Goal: Task Accomplishment & Management: Use online tool/utility

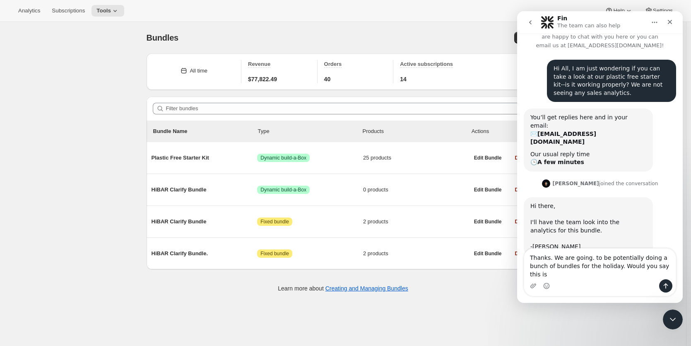
scroll to position [25, 0]
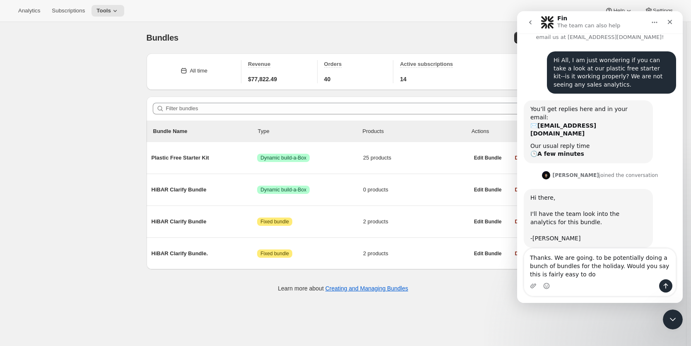
click at [590, 259] on textarea "Thanks. We are going. to be potentially doing a bunch of bundles for the holida…" at bounding box center [599, 263] width 151 height 31
click at [577, 275] on textarea "Thanks. We are going to be potentially doing a bunch of bundles for the holiday…" at bounding box center [599, 263] width 151 height 31
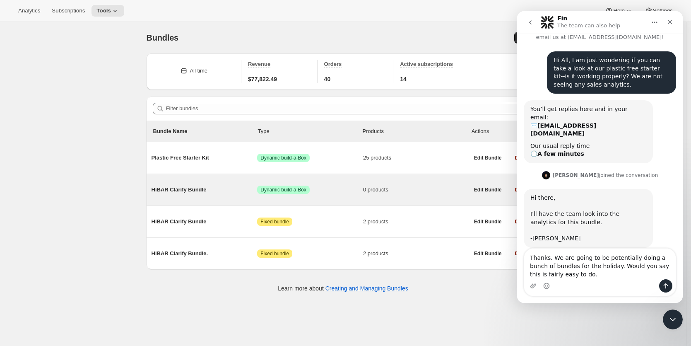
type textarea "Thanks. We are going to be potentially doing a bunch of bundles for the holiday…"
click at [197, 190] on span "HiBAR Clarify Bundle" at bounding box center [204, 189] width 106 height 8
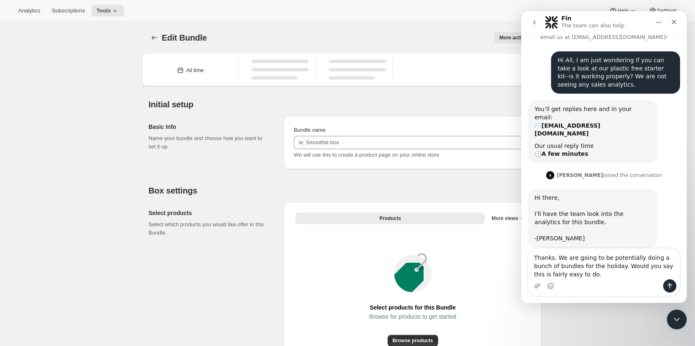
type input "HiBAR Clarify Bundle"
radio input "true"
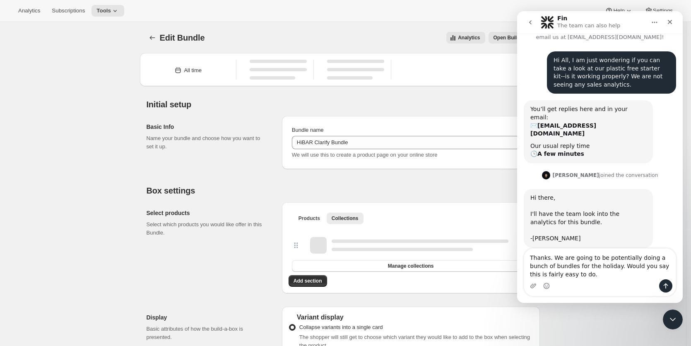
click at [661, 21] on button "Home" at bounding box center [654, 22] width 16 height 16
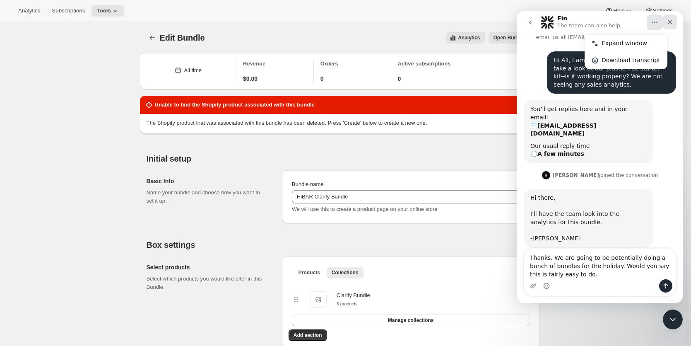
click at [668, 19] on icon "Close" at bounding box center [669, 22] width 7 height 7
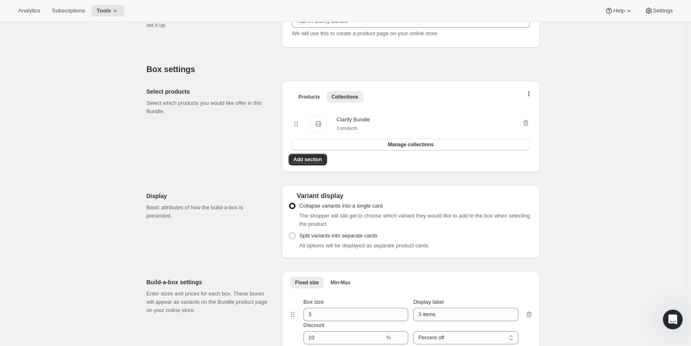
scroll to position [188, 0]
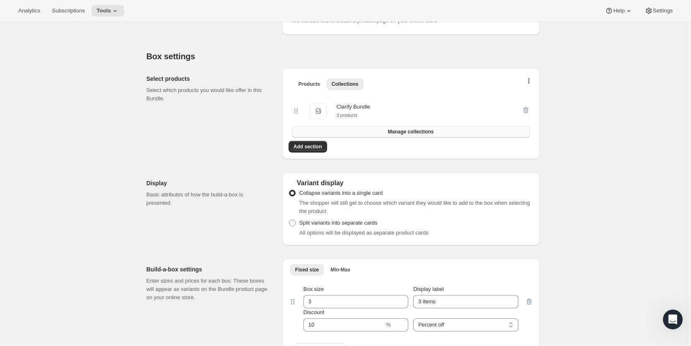
click at [391, 130] on span "Manage collections" at bounding box center [411, 131] width 46 height 7
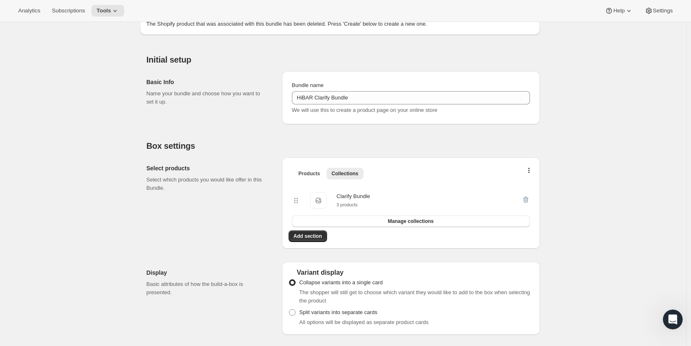
scroll to position [114, 0]
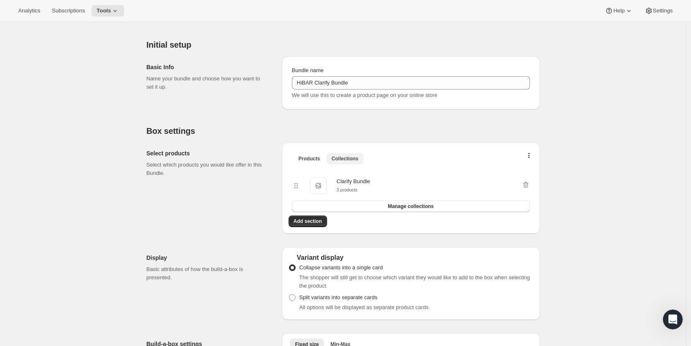
click at [342, 157] on span "Collections" at bounding box center [344, 158] width 27 height 7
click at [303, 157] on span "Products" at bounding box center [309, 158] width 22 height 7
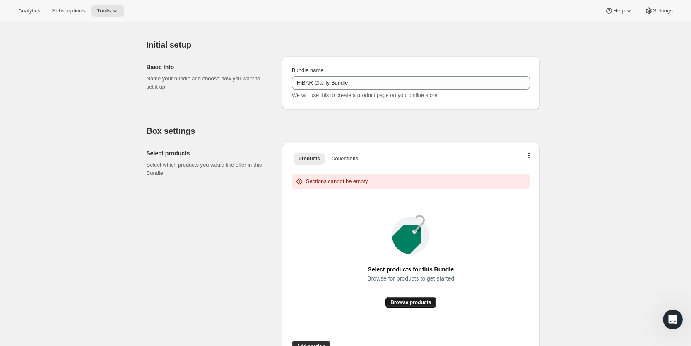
click at [424, 300] on span "Browse products" at bounding box center [410, 302] width 41 height 7
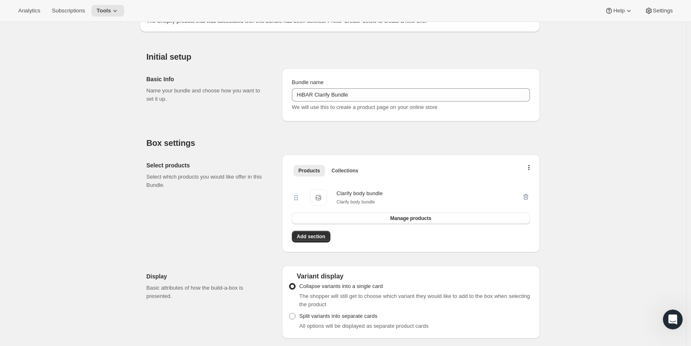
scroll to position [0, 0]
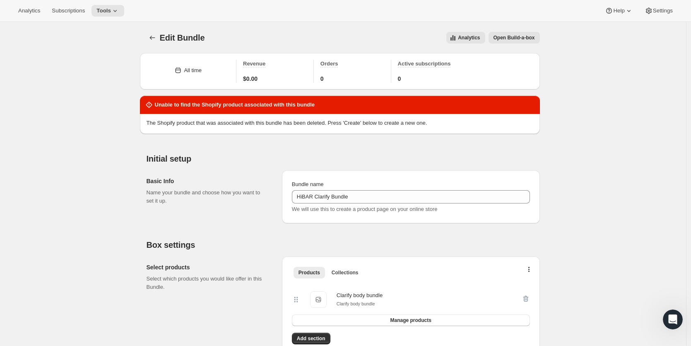
click at [519, 34] on button "Open Build-a-box" at bounding box center [513, 38] width 51 height 12
click at [517, 38] on span "Open Build-a-box" at bounding box center [513, 37] width 41 height 7
click at [156, 36] on icon "Bundles" at bounding box center [152, 38] width 8 height 8
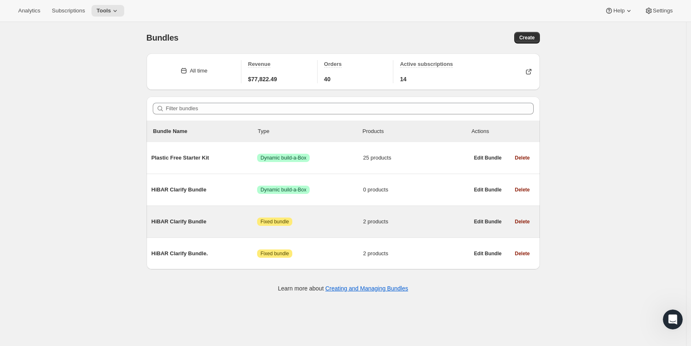
click at [180, 221] on span "HiBAR Clarify Bundle" at bounding box center [204, 221] width 106 height 8
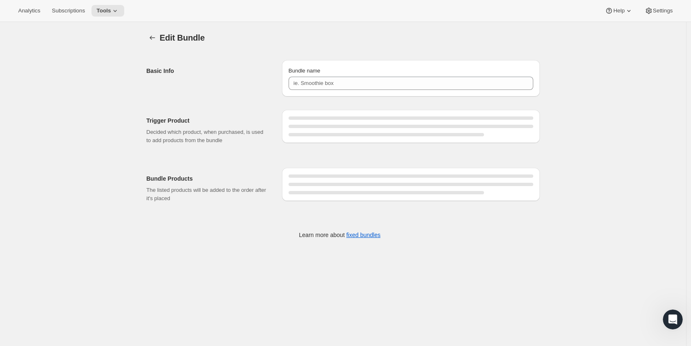
type input "HiBAR Clarify Bundle"
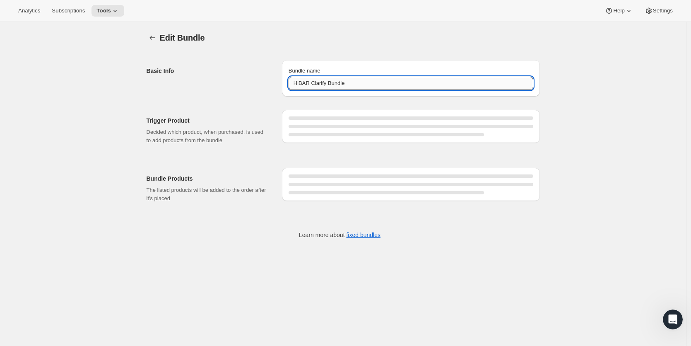
click at [361, 85] on input "HiBAR Clarify Bundle" at bounding box center [410, 83] width 245 height 13
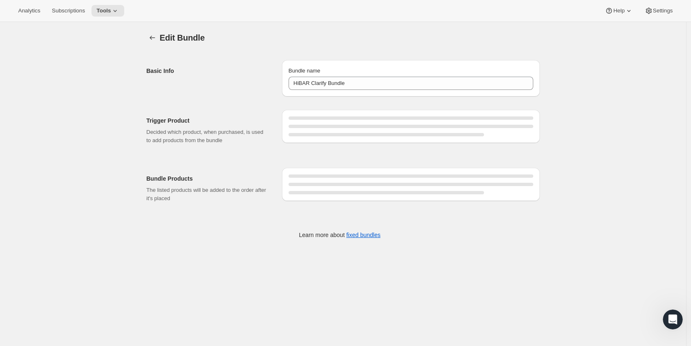
click at [383, 154] on div "Trigger Product Decided which product, when purchased, is used to add products …" at bounding box center [340, 171] width 400 height 151
click at [154, 38] on icon "Bundles" at bounding box center [152, 38] width 8 height 8
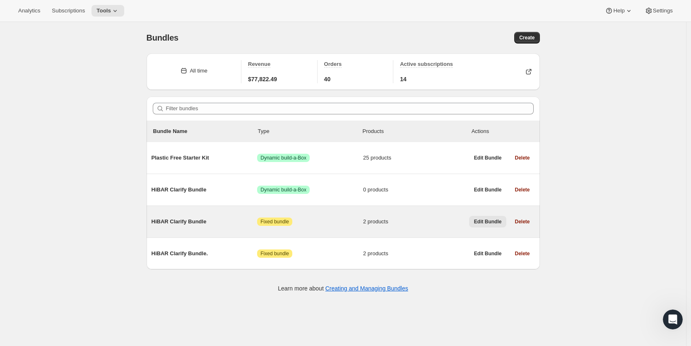
click at [498, 224] on span "Edit Bundle" at bounding box center [488, 221] width 28 height 7
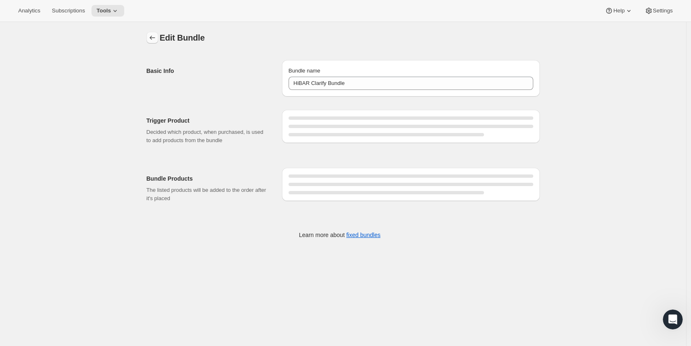
click at [153, 38] on icon "Bundles" at bounding box center [152, 38] width 8 height 8
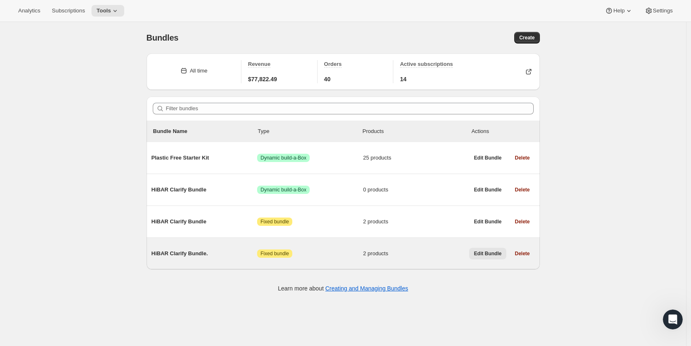
click at [489, 255] on span "Edit Bundle" at bounding box center [488, 253] width 28 height 7
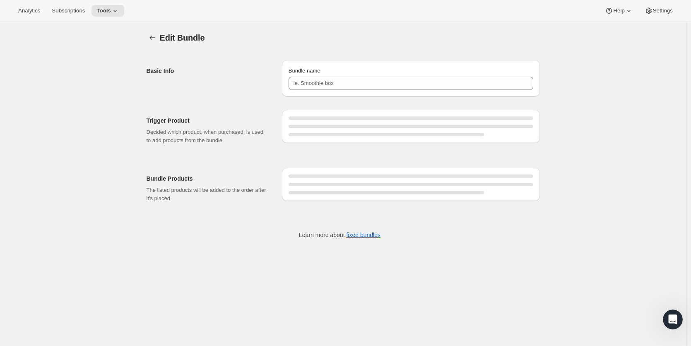
type input "HiBAR Clarify Bundle."
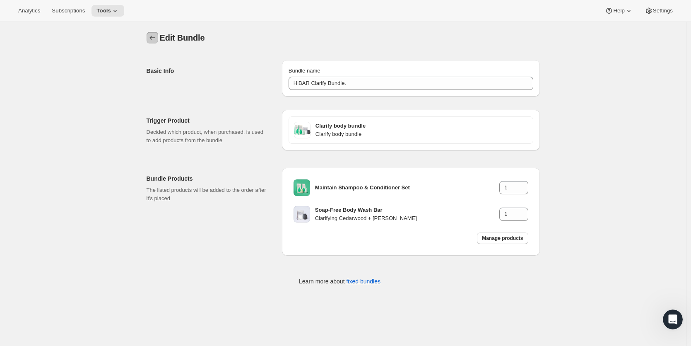
click at [156, 38] on icon "Bundles" at bounding box center [152, 38] width 8 height 8
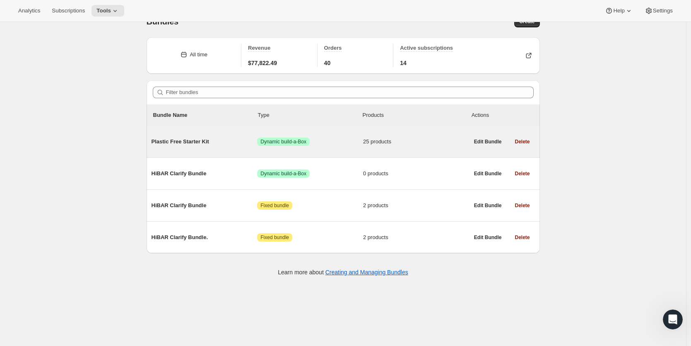
scroll to position [22, 0]
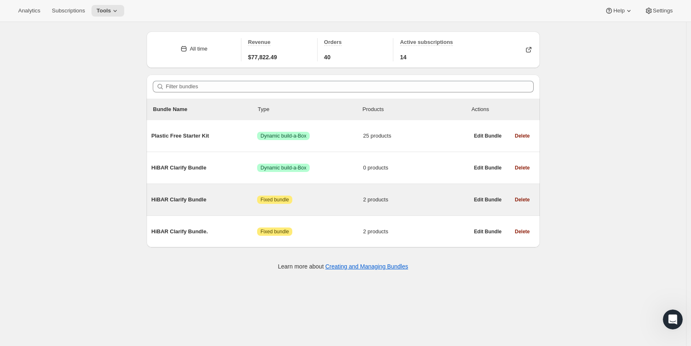
click at [192, 201] on span "HiBAR Clarify Bundle" at bounding box center [204, 199] width 106 height 8
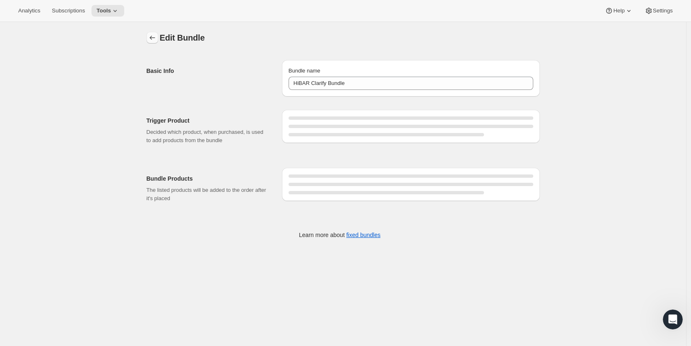
click at [152, 35] on icon "Bundles" at bounding box center [152, 38] width 8 height 8
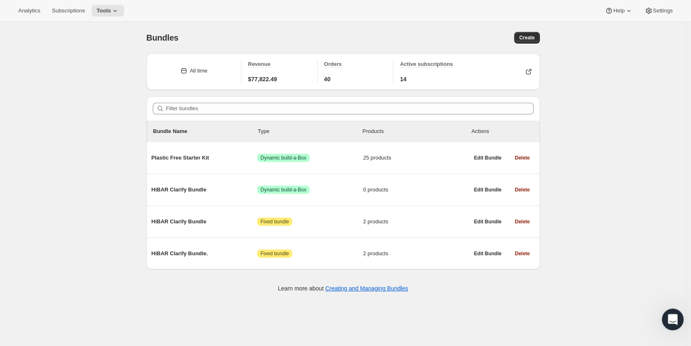
click at [673, 317] on icon "Open Intercom Messenger" at bounding box center [672, 318] width 14 height 14
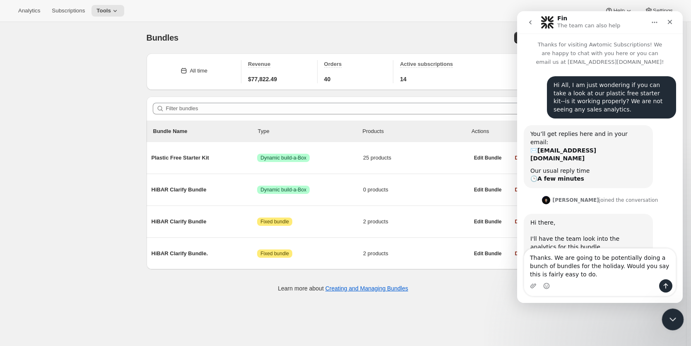
scroll to position [25, 0]
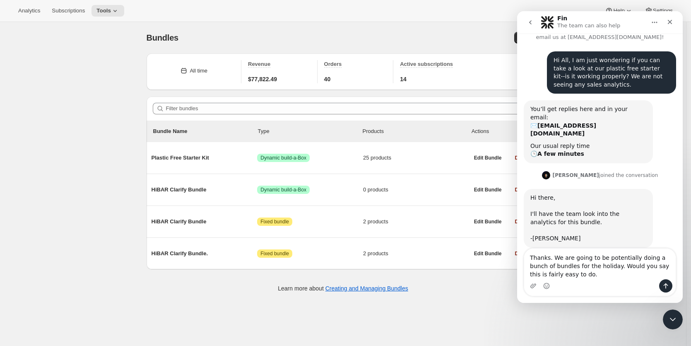
drag, startPoint x: 602, startPoint y: 265, endPoint x: 630, endPoint y: 272, distance: 28.6
click at [630, 272] on textarea "Thanks. We are going to be potentially doing a bunch of bundles for the holiday…" at bounding box center [599, 263] width 151 height 31
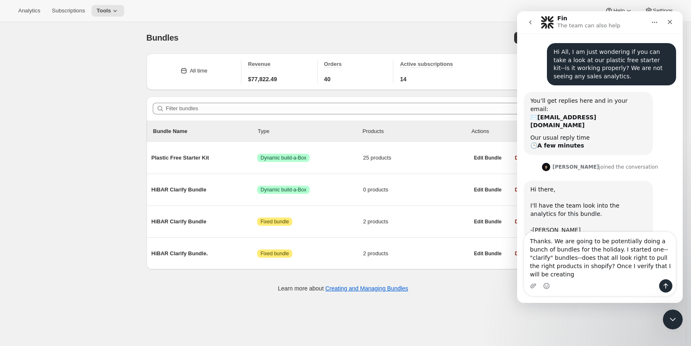
scroll to position [41, 0]
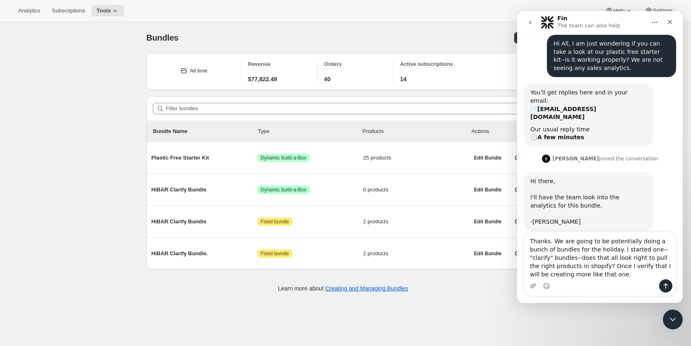
type textarea "Thanks. We are going to be potentially doing a bunch of bundles for the holiday…"
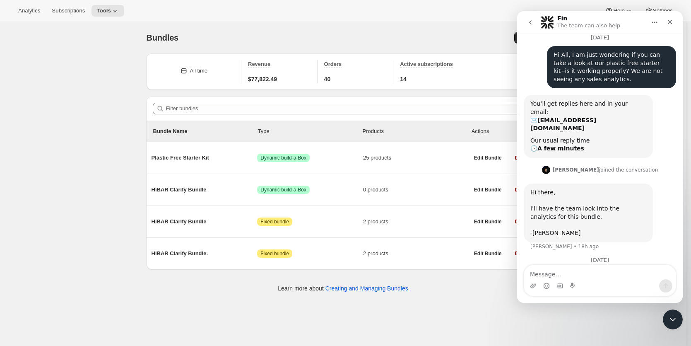
scroll to position [96, 0]
